Goal: Transaction & Acquisition: Purchase product/service

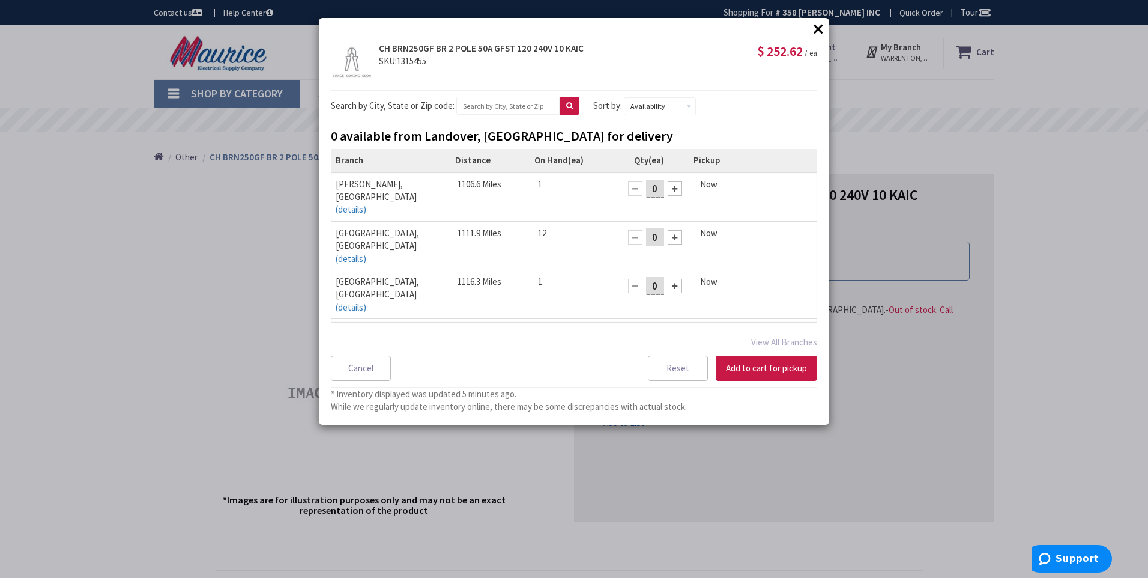
click at [820, 28] on button "×" at bounding box center [818, 29] width 18 height 18
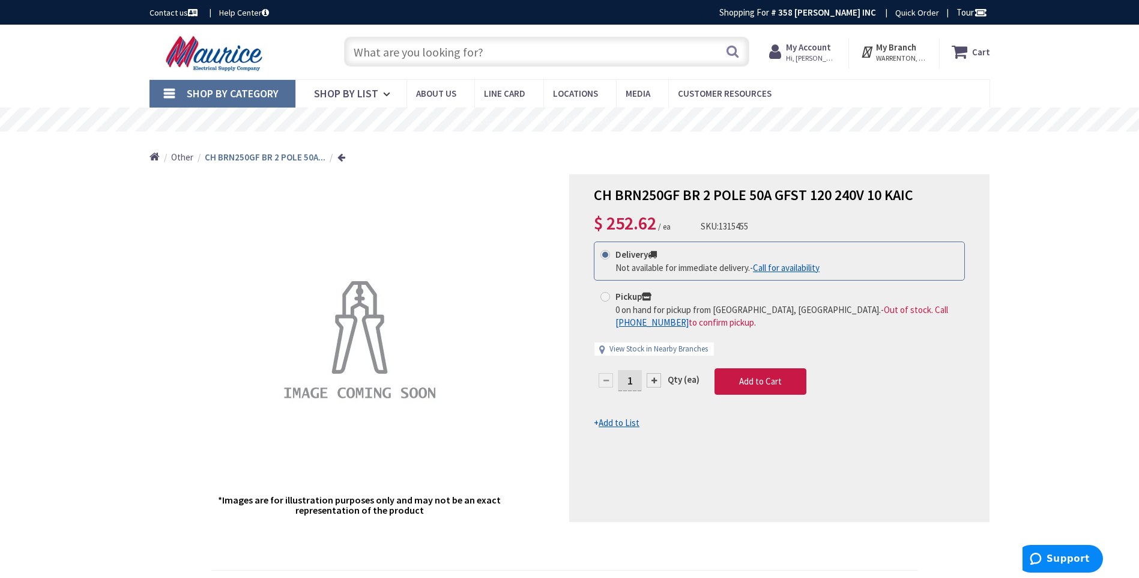
click at [492, 50] on input "text" at bounding box center [546, 52] width 405 height 30
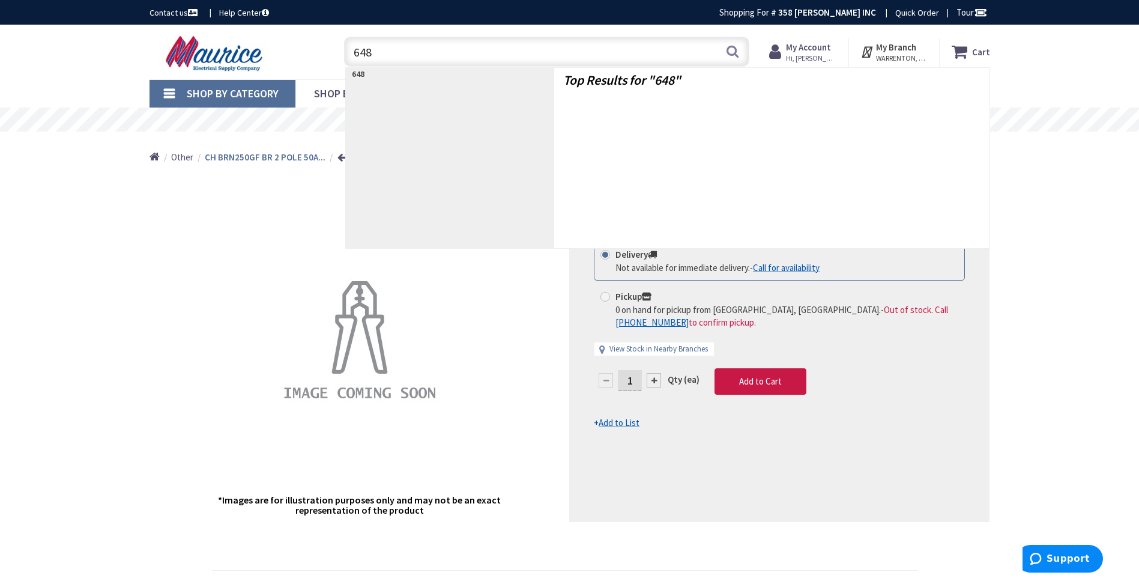
type input "6485"
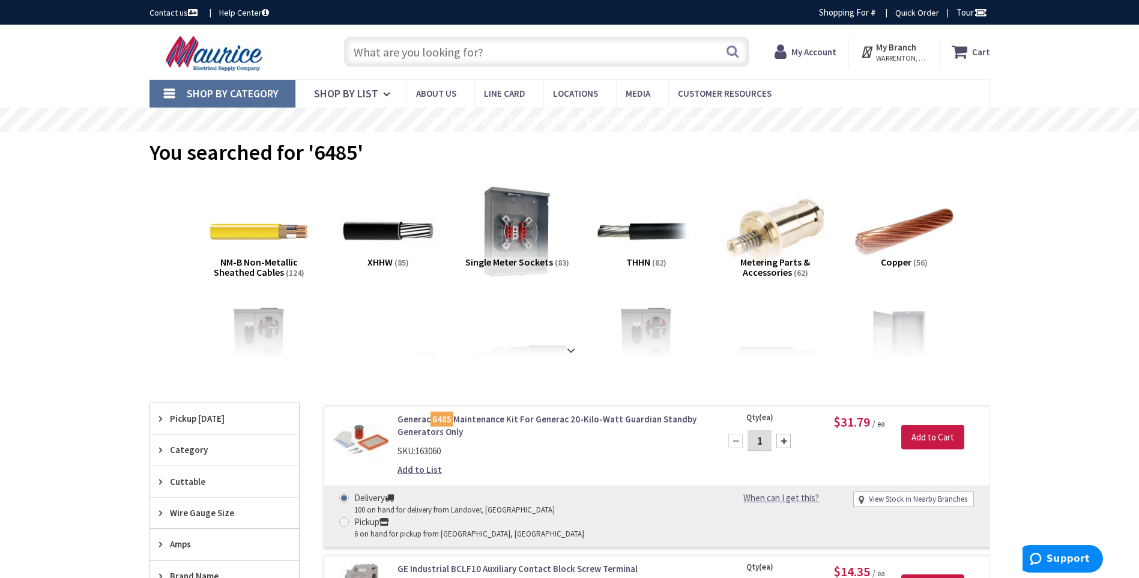
click at [495, 422] on link "Generac 6485 Maintenance Kit For Generac 20-Kilo-Watt Guardian Standby Generato…" at bounding box center [550, 425] width 306 height 26
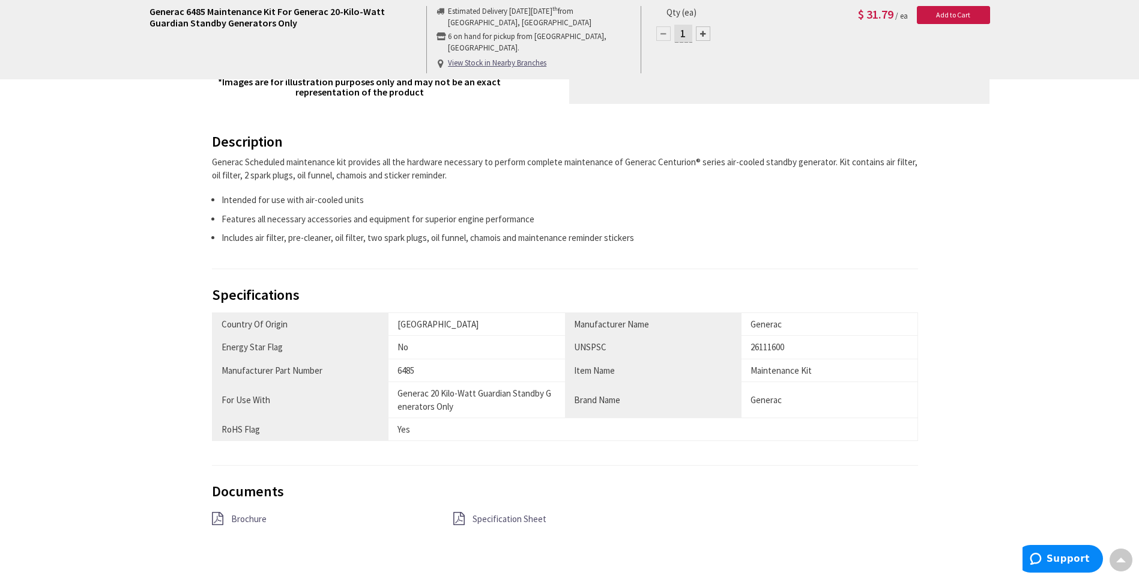
scroll to position [480, 0]
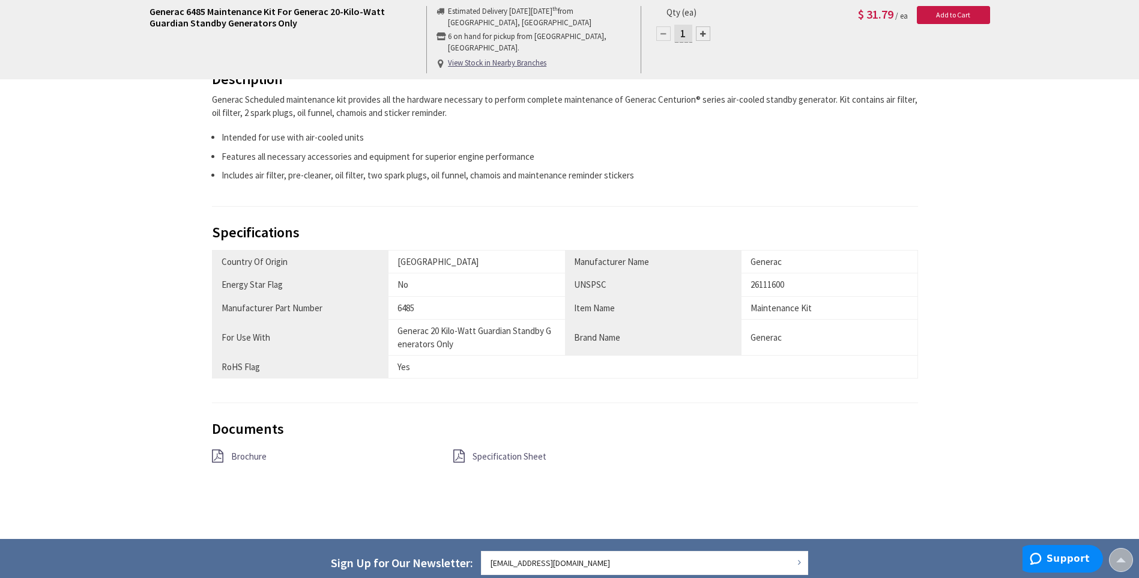
click at [462, 455] on icon at bounding box center [458, 455] width 11 height 13
